Goal: Transaction & Acquisition: Purchase product/service

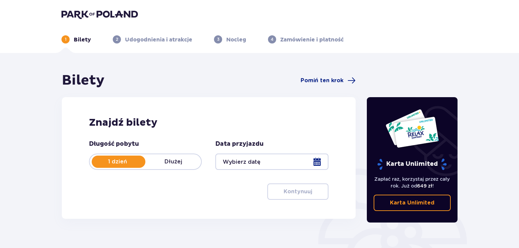
click at [272, 40] on p "4" at bounding box center [272, 39] width 3 height 6
click at [117, 38] on p "2" at bounding box center [117, 39] width 2 height 6
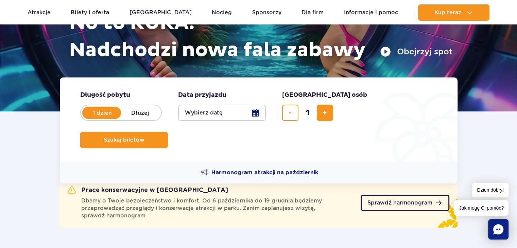
click at [406, 202] on span "Sprawdź harmonogram" at bounding box center [399, 202] width 65 height 5
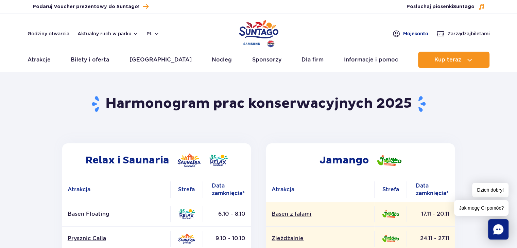
click at [408, 33] on span "Moje konto" at bounding box center [415, 33] width 25 height 7
click at [458, 34] on span "Zarządzaj biletami" at bounding box center [468, 33] width 42 height 7
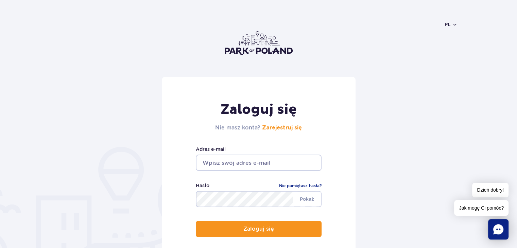
scroll to position [68, 0]
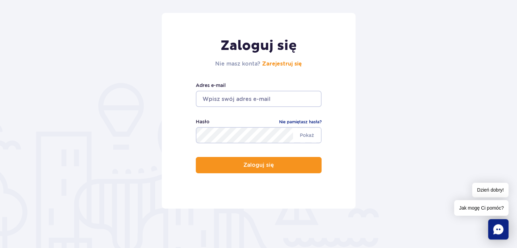
click at [242, 99] on input "email" at bounding box center [259, 99] width 126 height 16
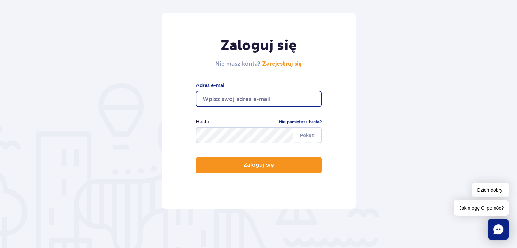
type input "bozena.lenard@interia.pl"
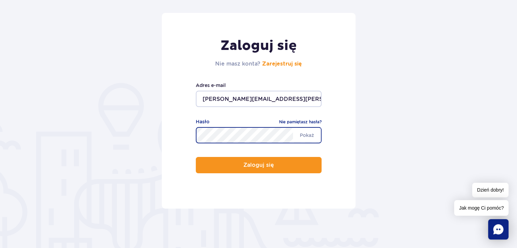
click at [239, 123] on div "Hasło Nie pamiętasz hasła?" at bounding box center [259, 122] width 126 height 9
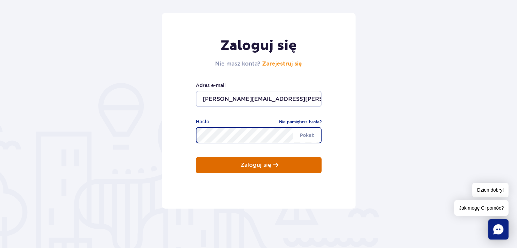
click at [245, 161] on button "Zaloguj się" at bounding box center [259, 165] width 126 height 16
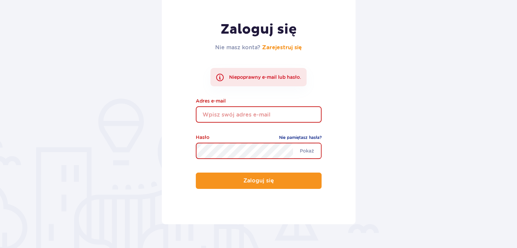
scroll to position [102, 0]
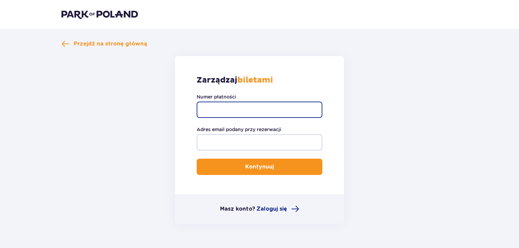
click at [221, 108] on input "Numer płatności" at bounding box center [260, 110] width 126 height 16
click at [233, 109] on input "Numer płatności" at bounding box center [260, 110] width 126 height 16
paste input "TR-FBC-49HWZG3"
type input "TR-FBC-49HWZG3"
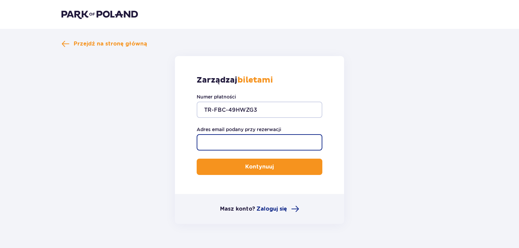
click at [232, 139] on input "Adres email podany przy rezerwacji" at bounding box center [260, 142] width 126 height 16
type input "bogdan.lenard@interia.pl"
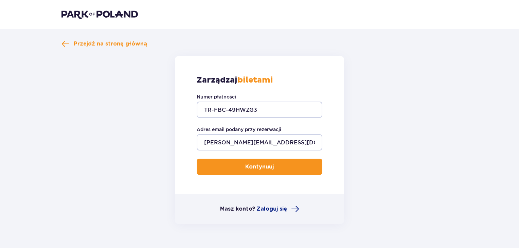
click at [247, 165] on p "Kontynuuj" at bounding box center [259, 166] width 29 height 7
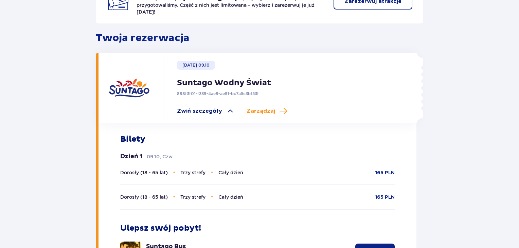
scroll to position [170, 0]
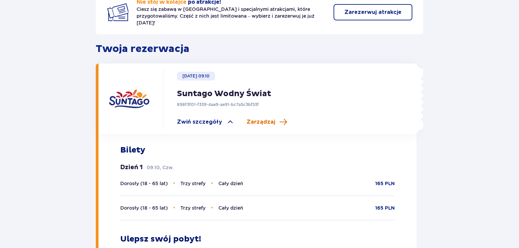
click at [259, 118] on span "Zarządzaj" at bounding box center [261, 121] width 29 height 7
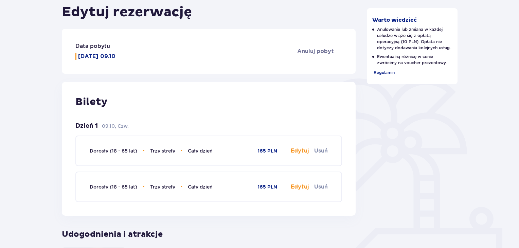
scroll to position [102, 0]
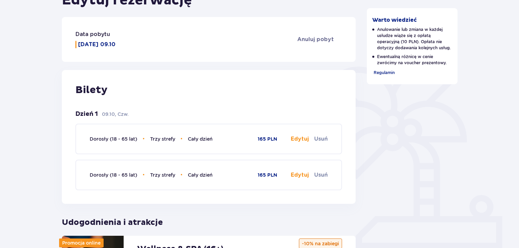
click at [300, 140] on button "Edytuj" at bounding box center [300, 138] width 18 height 7
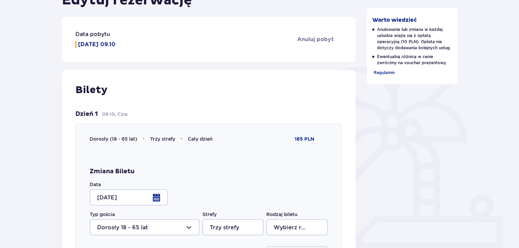
type input "Cały dzień"
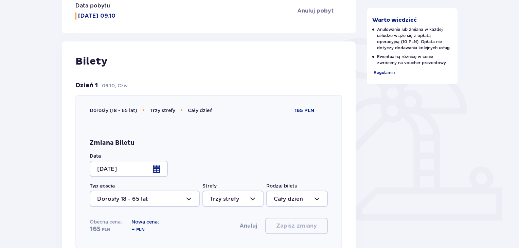
scroll to position [170, 0]
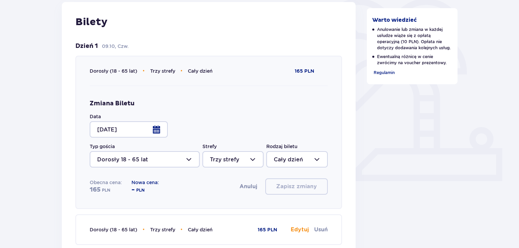
click at [157, 130] on div at bounding box center [129, 129] width 78 height 16
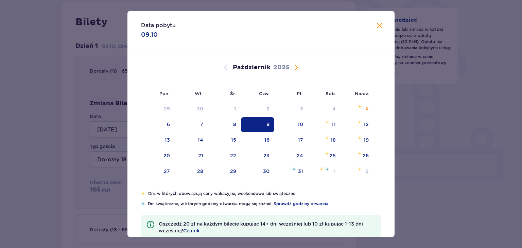
click at [297, 68] on span "Następny miesiąc" at bounding box center [296, 68] width 8 height 8
click at [266, 124] on div "6" at bounding box center [267, 124] width 3 height 7
type input "06.11.25"
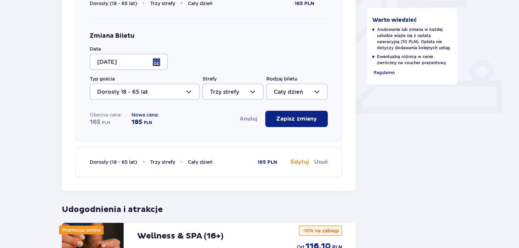
scroll to position [238, 0]
click at [298, 119] on p "Zapisz zmiany" at bounding box center [296, 118] width 41 height 7
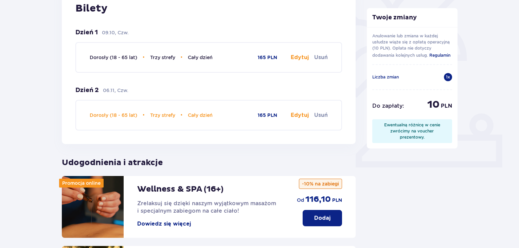
scroll to position [168, 0]
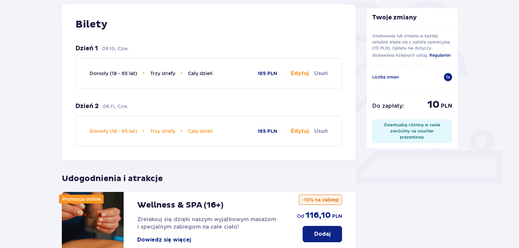
click at [298, 73] on button "Edytuj" at bounding box center [300, 73] width 18 height 7
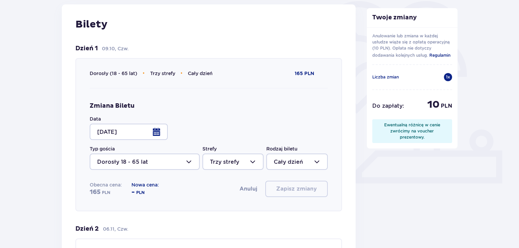
click at [156, 131] on div at bounding box center [129, 132] width 78 height 16
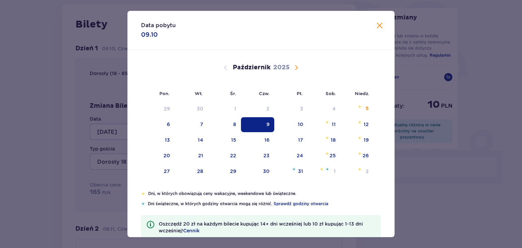
click at [298, 67] on span "Następny miesiąc" at bounding box center [296, 68] width 8 height 8
click at [266, 123] on div "6" at bounding box center [267, 124] width 3 height 7
type input "06.11.25"
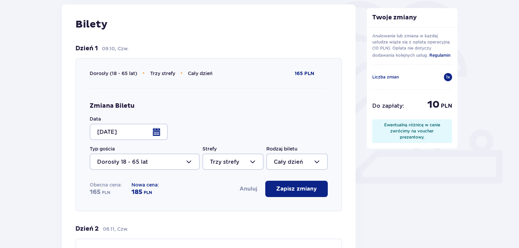
click at [295, 187] on p "Zapisz zmiany" at bounding box center [296, 188] width 41 height 7
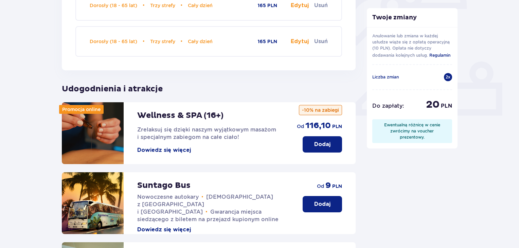
scroll to position [357, 0]
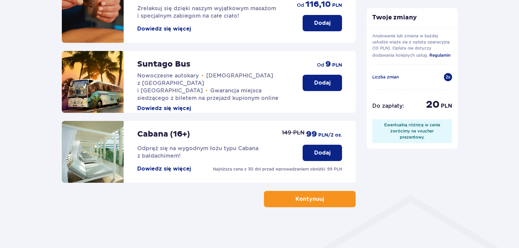
click at [304, 196] on p "Kontynuuj" at bounding box center [310, 198] width 29 height 7
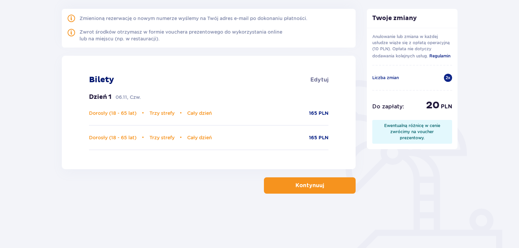
scroll to position [102, 0]
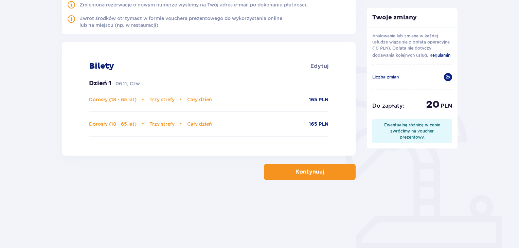
click at [301, 171] on p "Kontynuuj" at bounding box center [310, 171] width 29 height 7
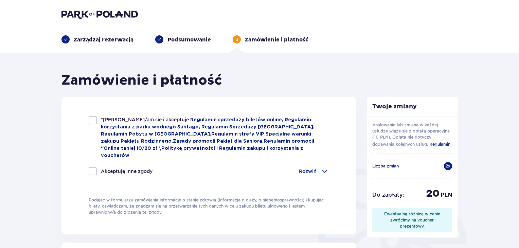
click at [94, 120] on div at bounding box center [93, 120] width 8 height 8
checkbox input "true"
click at [325, 167] on span at bounding box center [325, 171] width 8 height 8
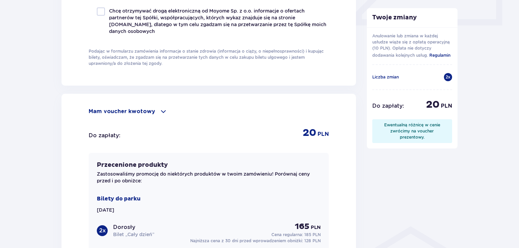
scroll to position [340, 0]
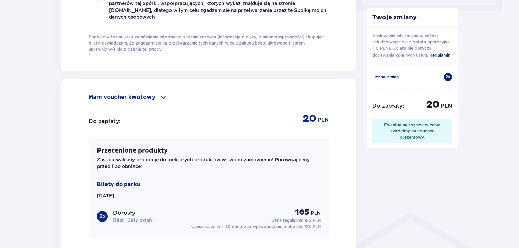
click at [163, 93] on span at bounding box center [163, 97] width 8 height 8
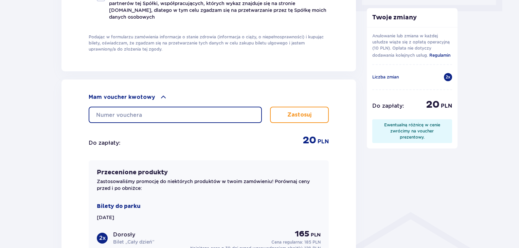
click at [155, 107] on input "text" at bounding box center [175, 115] width 173 height 16
type input "0690000073165821"
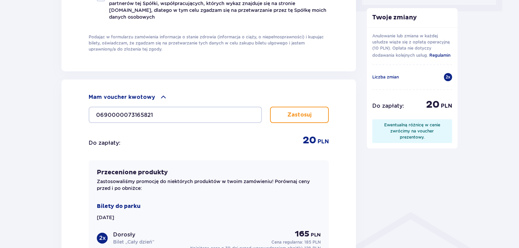
click at [288, 111] on p "Zastosuj" at bounding box center [299, 114] width 24 height 7
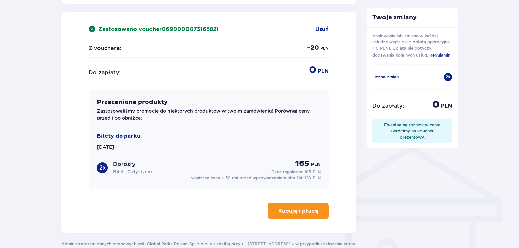
scroll to position [408, 0]
click at [292, 207] on p "Kupuję i płacę" at bounding box center [298, 210] width 40 height 7
